Goal: Transaction & Acquisition: Purchase product/service

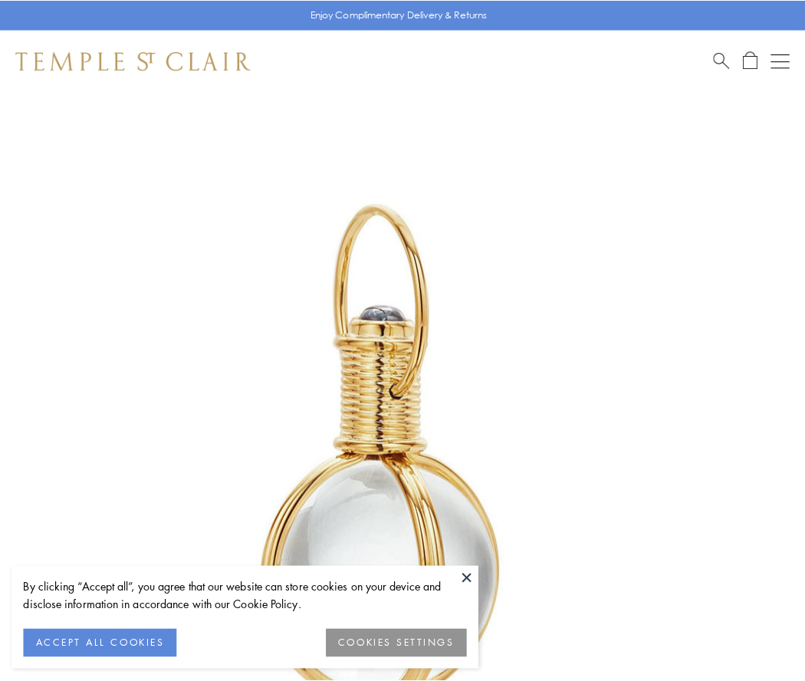
scroll to position [400, 0]
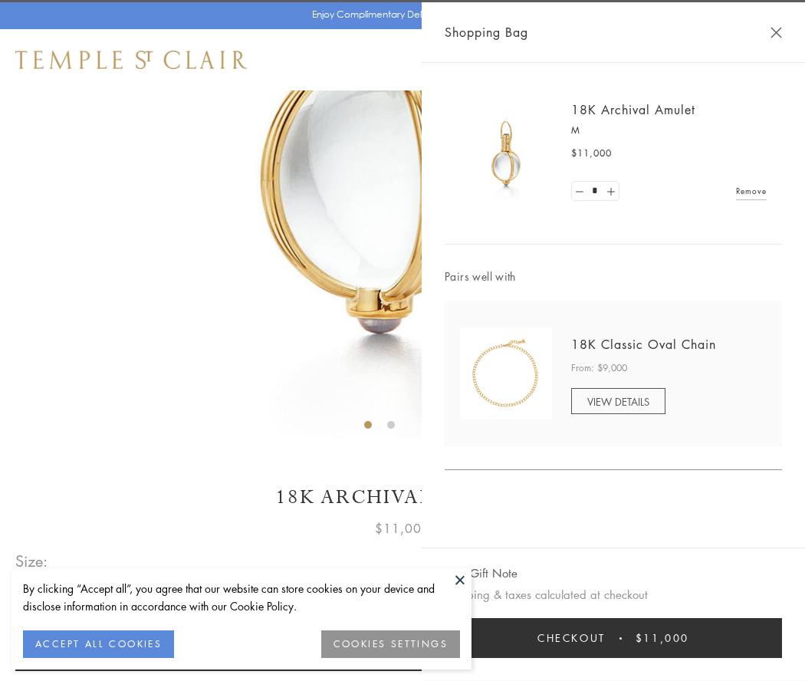
click at [614, 638] on button "Checkout $11,000" at bounding box center [613, 638] width 337 height 40
